Goal: Contribute content: Add original content to the website for others to see

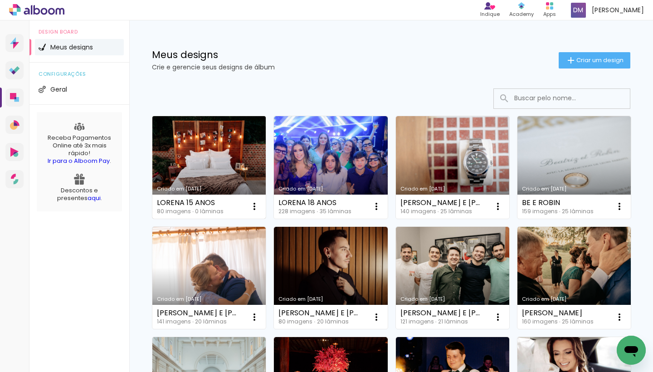
click at [193, 126] on link "Criado em [DATE]" at bounding box center [208, 167] width 113 height 103
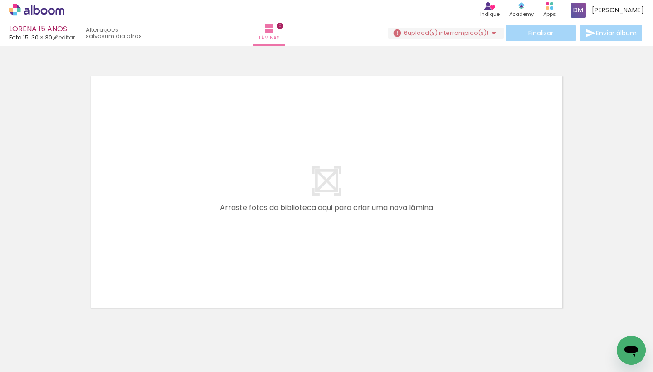
click at [489, 33] on iron-icon at bounding box center [494, 33] width 11 height 11
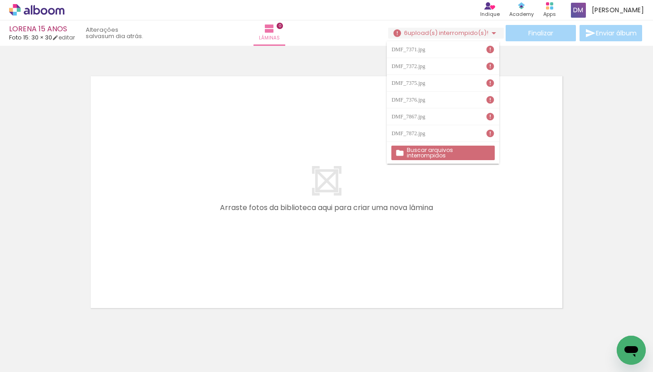
click at [0, 0] on slot "Buscar arquivos interrompidos" at bounding box center [0, 0] width 0 height 0
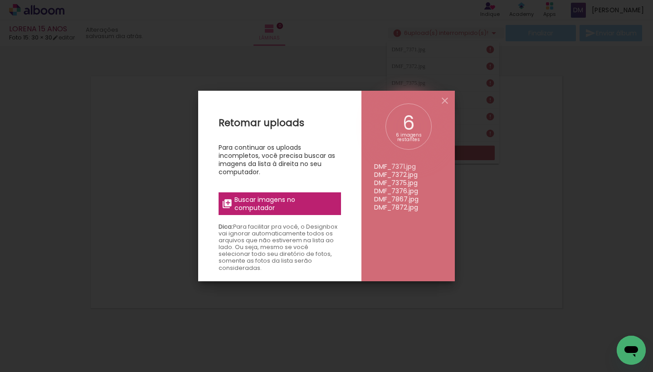
click at [266, 205] on span "Buscar imagens no computador" at bounding box center [285, 204] width 101 height 16
click at [0, 0] on input "file" at bounding box center [0, 0] width 0 height 0
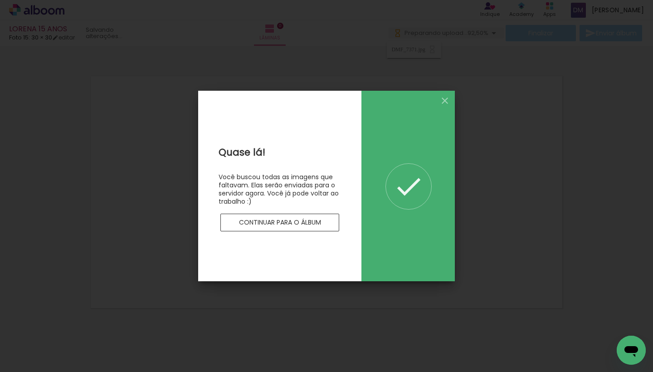
click at [0, 0] on slot "Continuar para o álbum" at bounding box center [0, 0] width 0 height 0
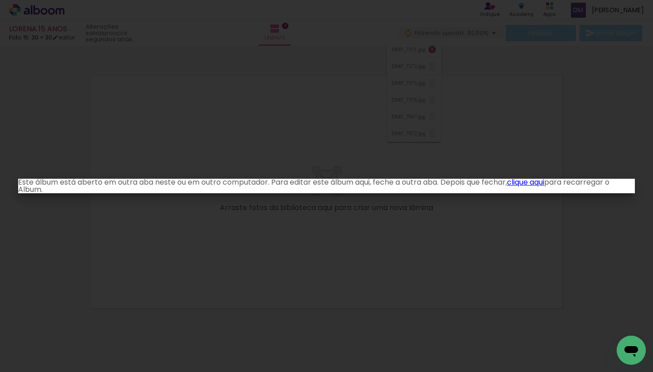
click at [604, 289] on iron-overlay-backdrop at bounding box center [326, 186] width 653 height 372
click at [544, 182] on link "clique aqui" at bounding box center [525, 182] width 37 height 10
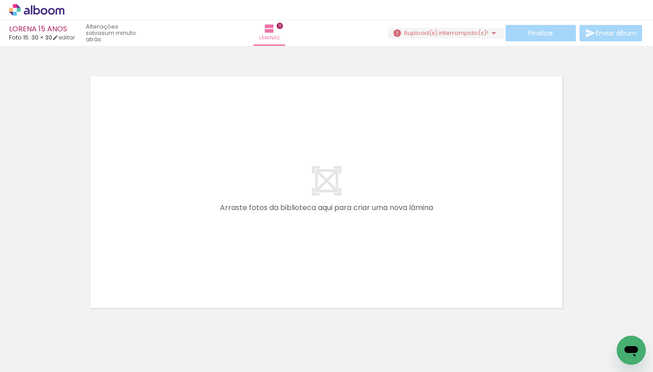
click at [490, 36] on iron-icon at bounding box center [494, 33] width 11 height 11
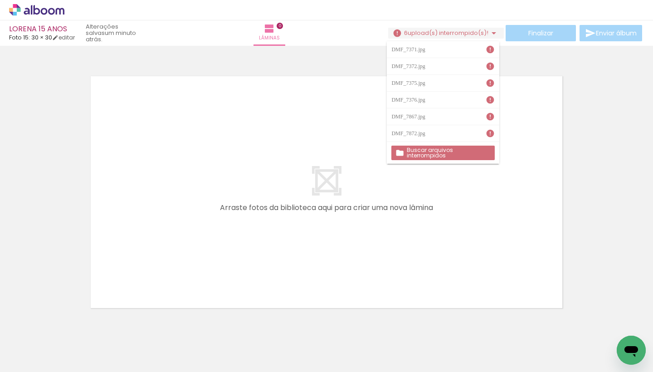
click at [0, 0] on slot "Buscar arquivos interrompidos" at bounding box center [0, 0] width 0 height 0
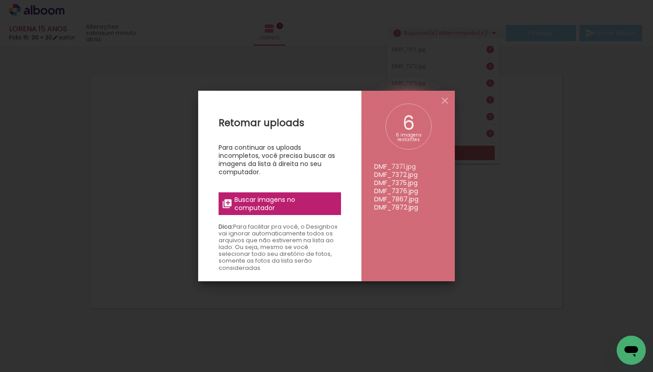
click at [312, 201] on span "Buscar imagens no computador" at bounding box center [285, 204] width 101 height 16
click at [0, 0] on input "file" at bounding box center [0, 0] width 0 height 0
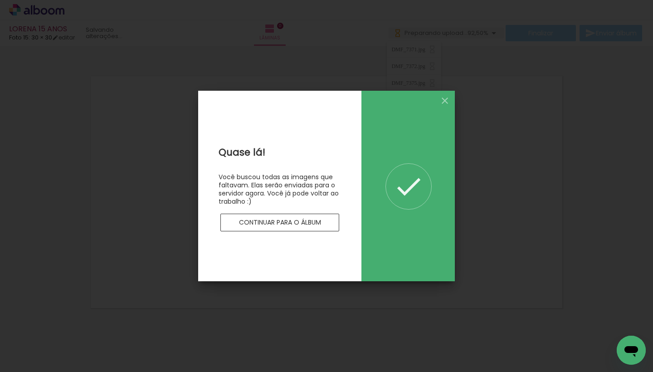
click at [328, 219] on paper-button "Continuar para o álbum" at bounding box center [279, 223] width 119 height 18
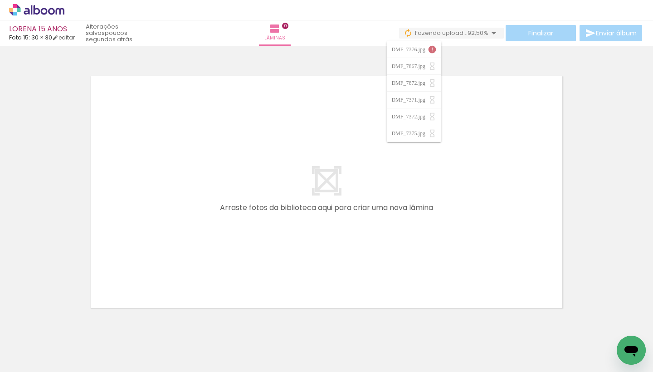
click at [487, 132] on quentale-layouter at bounding box center [327, 192] width 480 height 240
click at [475, 31] on span "upload(s) interrompido(s)!" at bounding box center [448, 33] width 81 height 9
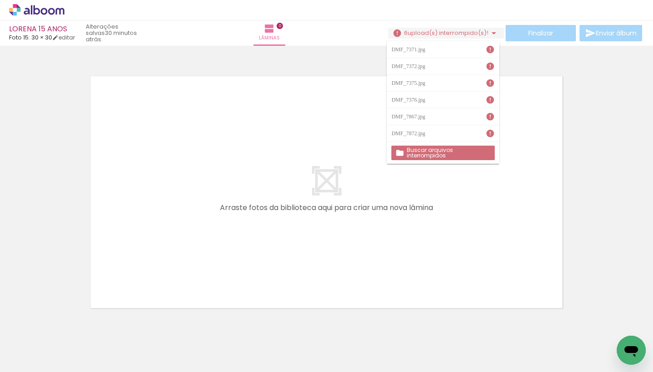
click at [0, 0] on slot "Buscar arquivos interrompidos" at bounding box center [0, 0] width 0 height 0
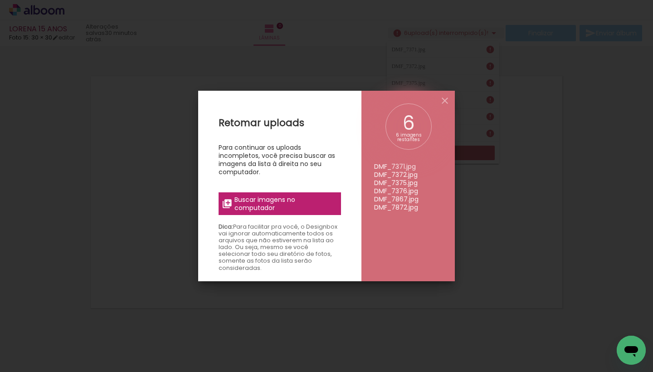
click at [292, 199] on span "Buscar imagens no computador" at bounding box center [285, 204] width 101 height 16
click at [0, 0] on input "file" at bounding box center [0, 0] width 0 height 0
click at [312, 200] on span "Buscar imagens no computador" at bounding box center [285, 204] width 101 height 16
click at [0, 0] on input "file" at bounding box center [0, 0] width 0 height 0
click at [447, 97] on iron-icon at bounding box center [445, 100] width 11 height 11
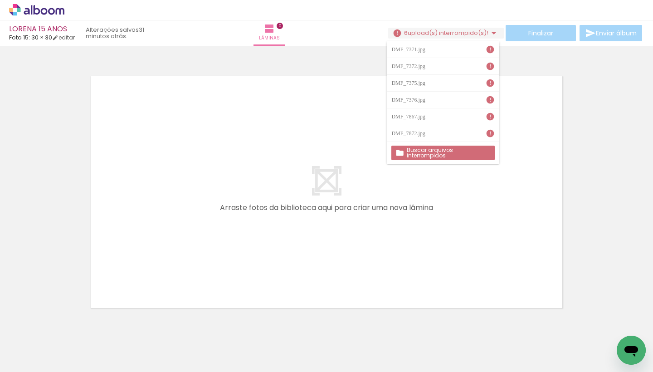
click at [437, 146] on paper-button "Buscar arquivos interrompidos" at bounding box center [442, 153] width 103 height 15
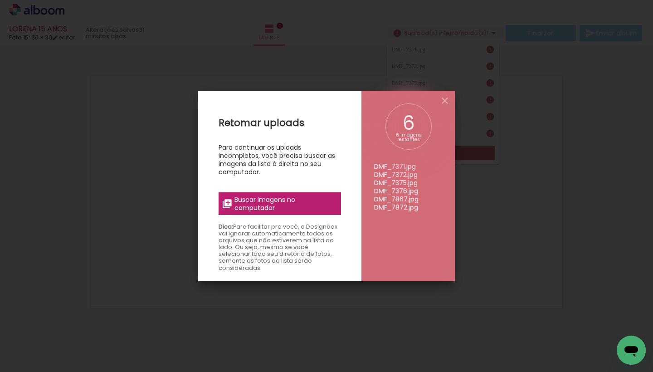
click at [285, 208] on span "Buscar imagens no computador" at bounding box center [285, 204] width 101 height 16
click at [0, 0] on input "file" at bounding box center [0, 0] width 0 height 0
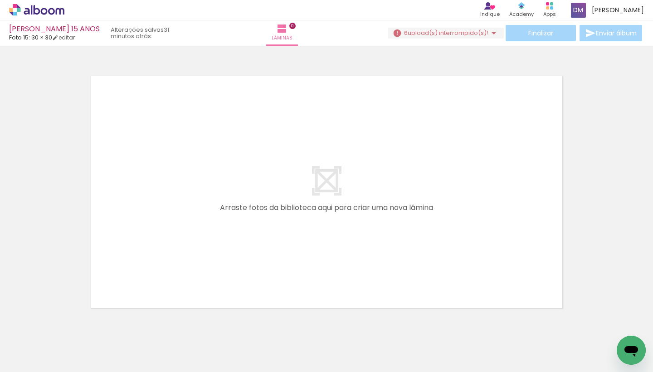
click at [445, 30] on span "upload(s) interrompido(s)!" at bounding box center [448, 33] width 81 height 9
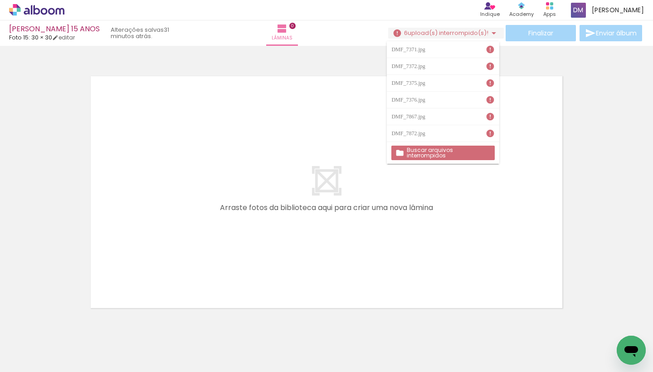
click at [0, 0] on slot "Buscar arquivos interrompidos" at bounding box center [0, 0] width 0 height 0
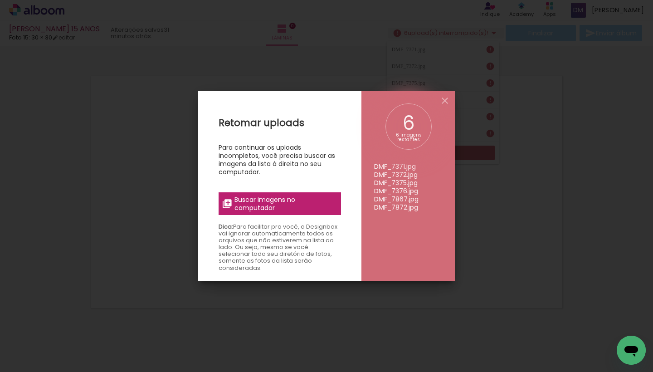
click at [314, 210] on span "Buscar imagens no computador" at bounding box center [285, 204] width 101 height 16
click at [0, 0] on input "file" at bounding box center [0, 0] width 0 height 0
click at [449, 102] on iron-icon at bounding box center [445, 100] width 11 height 11
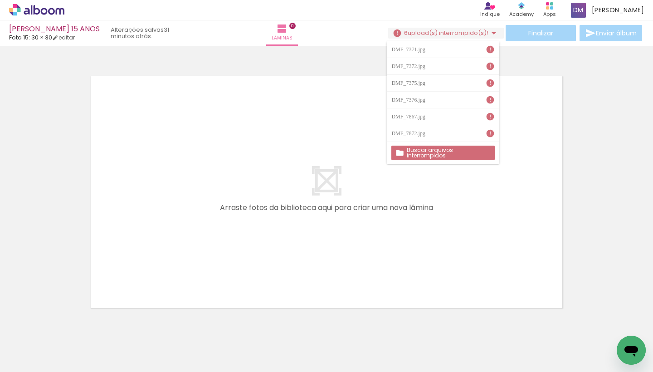
click at [126, 324] on iron-icon at bounding box center [122, 323] width 10 height 10
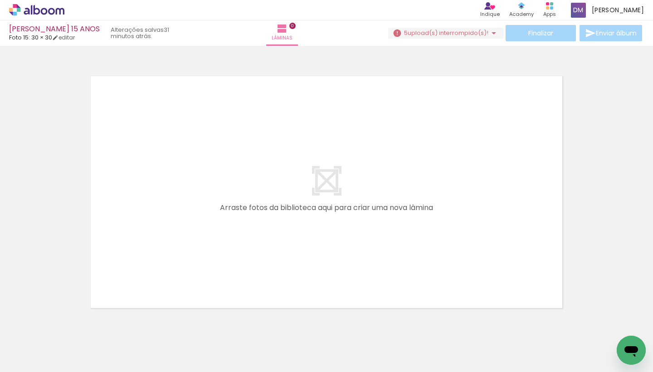
click at [126, 324] on iron-icon at bounding box center [122, 323] width 10 height 10
click at [239, 327] on iron-icon at bounding box center [235, 323] width 10 height 10
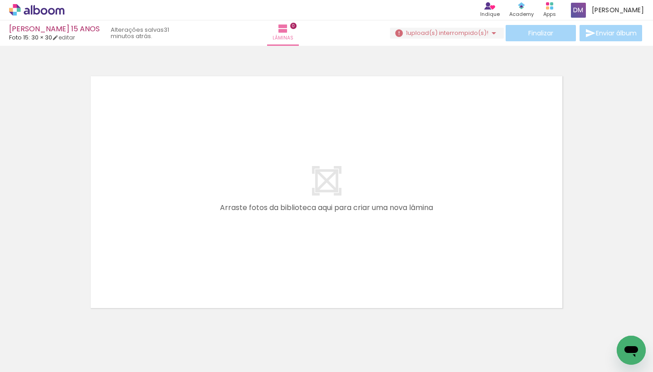
click at [238, 324] on iron-icon at bounding box center [235, 323] width 10 height 10
click at [44, 359] on span "Adicionar Fotos" at bounding box center [32, 360] width 27 height 10
click at [0, 0] on input "file" at bounding box center [0, 0] width 0 height 0
click at [489, 31] on iron-icon at bounding box center [494, 33] width 11 height 11
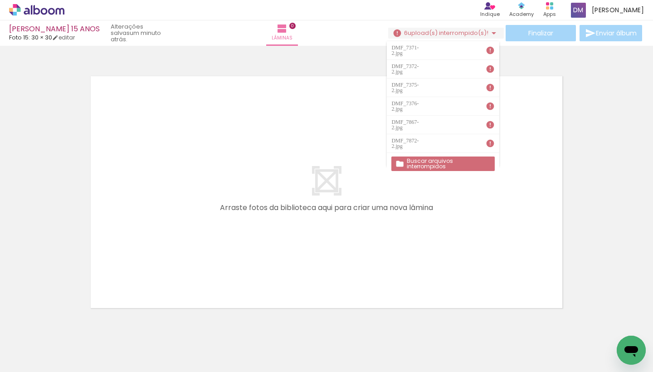
click at [579, 138] on div at bounding box center [326, 180] width 653 height 263
